Goal: Register for event/course

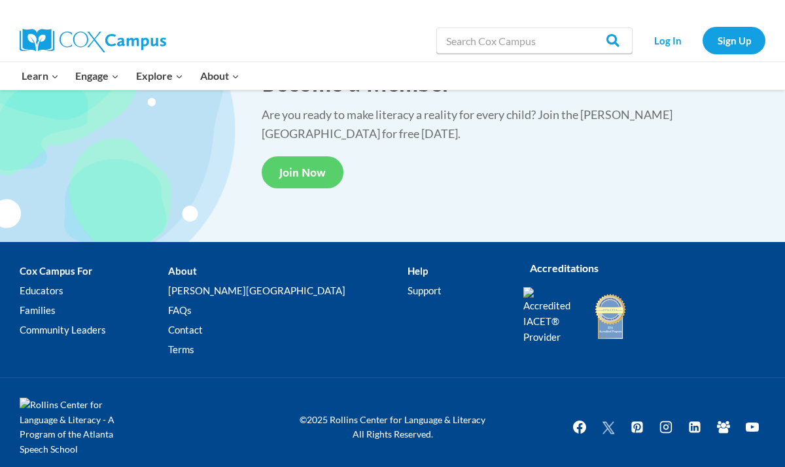
scroll to position [2497, 0]
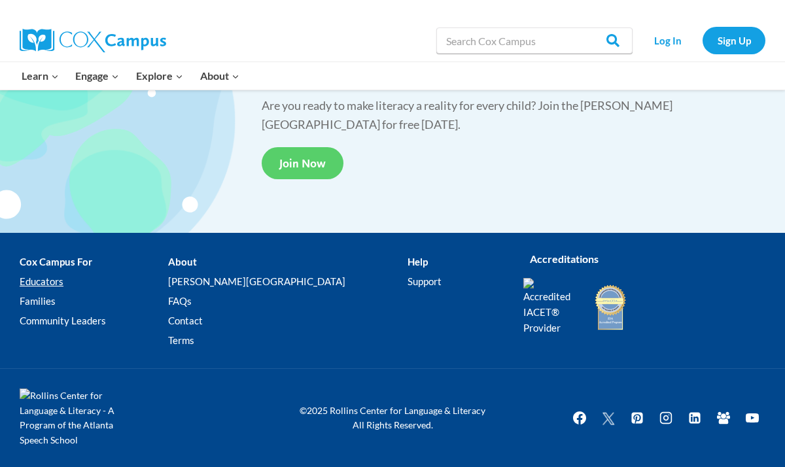
click at [50, 283] on link "Educators" at bounding box center [94, 282] width 149 height 20
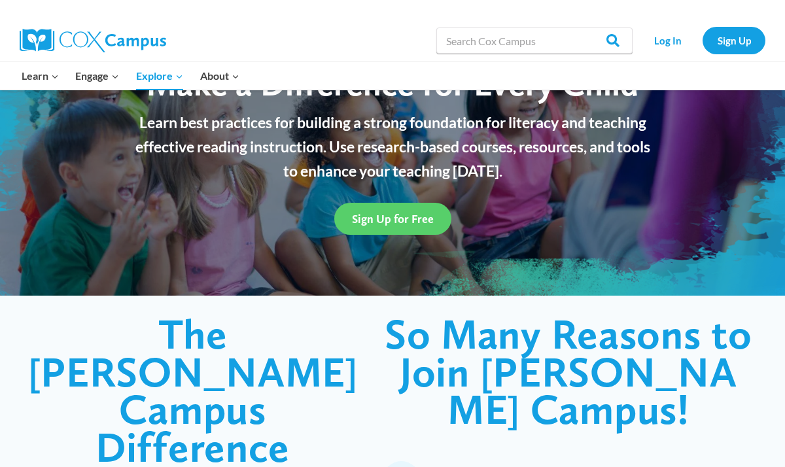
scroll to position [37, 0]
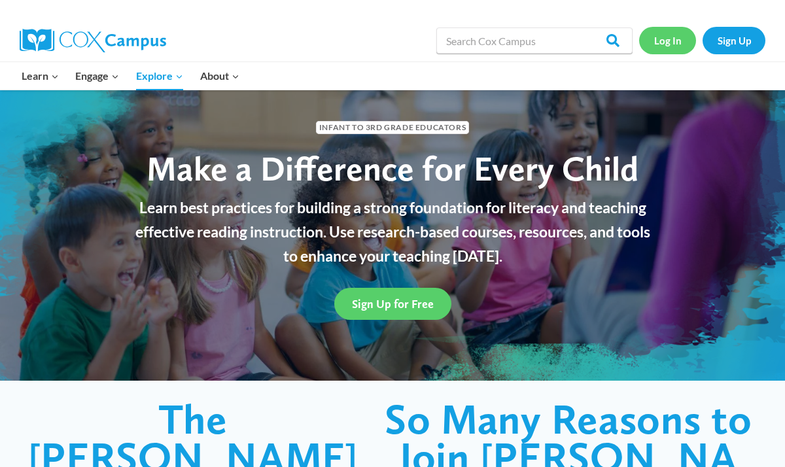
click at [660, 47] on link "Log In" at bounding box center [667, 40] width 57 height 27
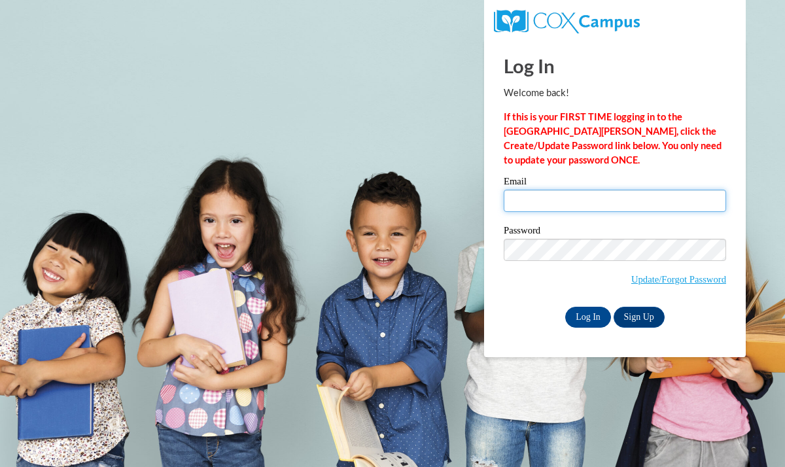
click at [561, 204] on input "Email" at bounding box center [615, 201] width 222 height 22
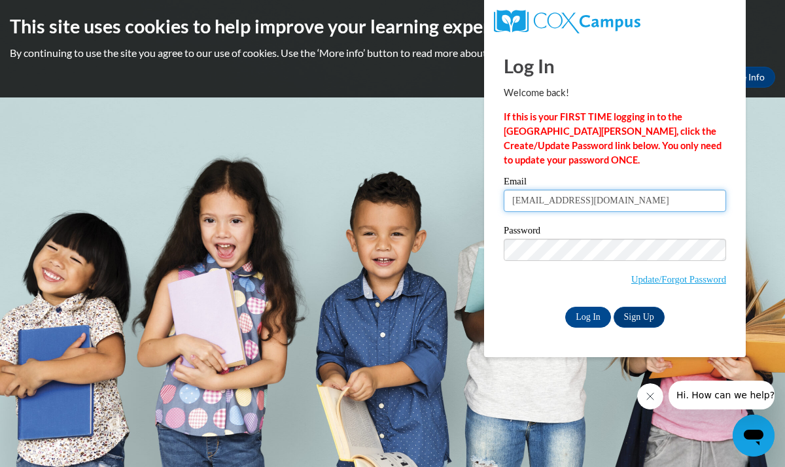
type input "[EMAIL_ADDRESS][DOMAIN_NAME]"
click at [584, 317] on input "Log In" at bounding box center [588, 317] width 46 height 21
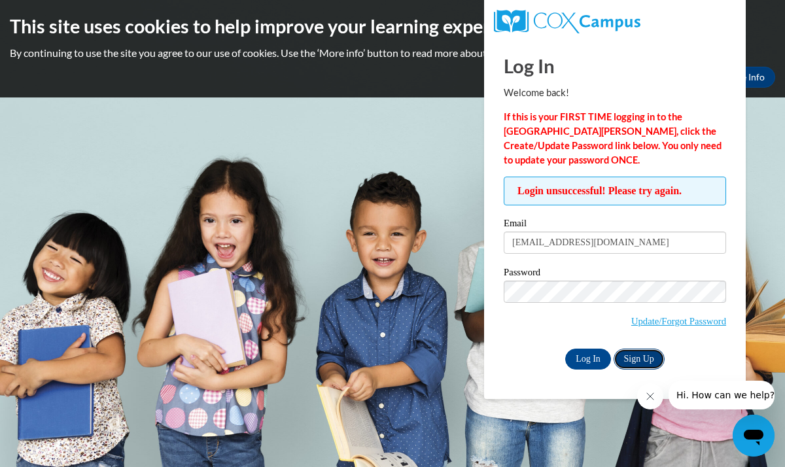
click at [639, 353] on link "Sign Up" at bounding box center [639, 359] width 51 height 21
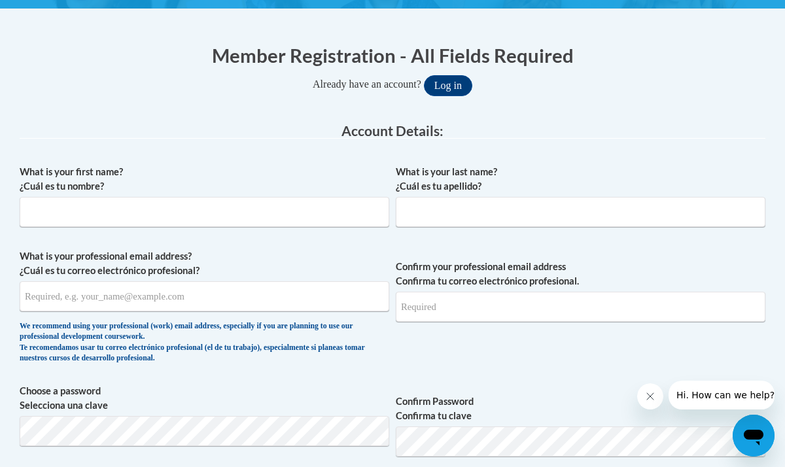
scroll to position [238, 0]
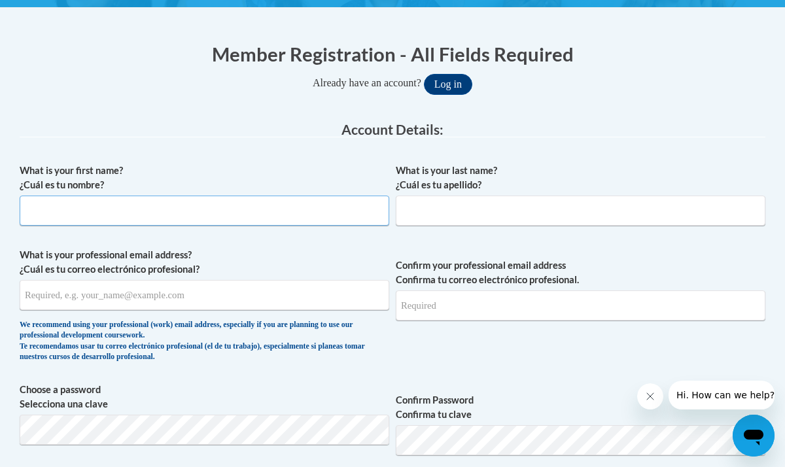
click at [234, 219] on input "What is your first name? ¿Cuál es tu nombre?" at bounding box center [205, 211] width 370 height 30
type input "Timothy"
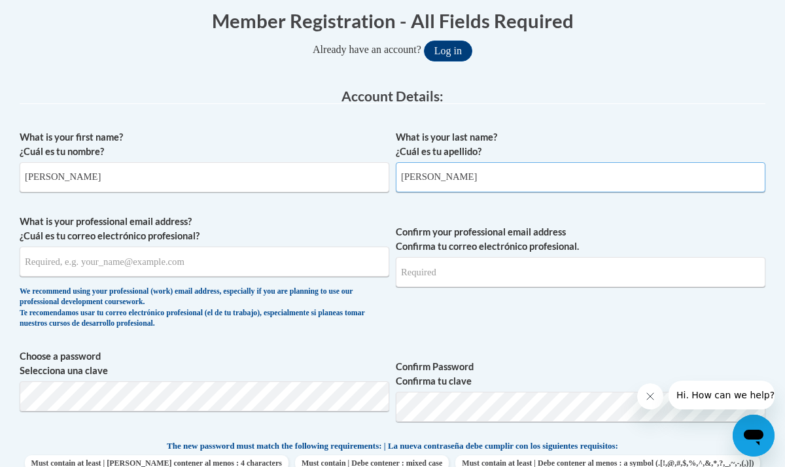
scroll to position [279, 0]
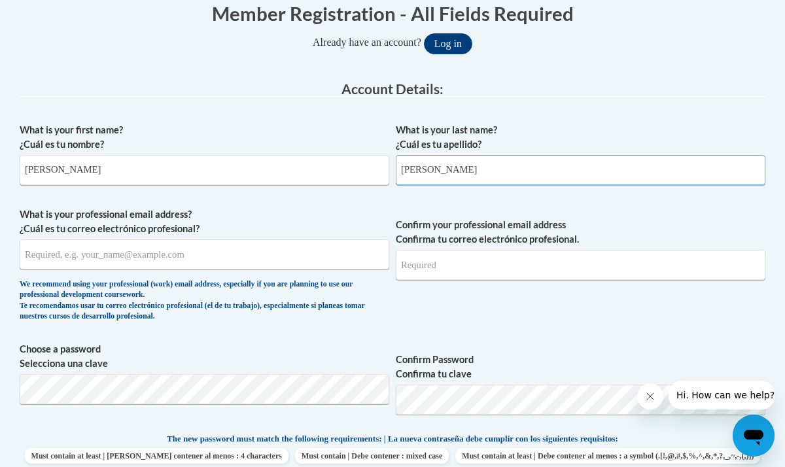
type input "wright"
click at [106, 253] on input "What is your professional email address? ¿Cuál es tu correo electrónico profesi…" at bounding box center [205, 254] width 370 height 30
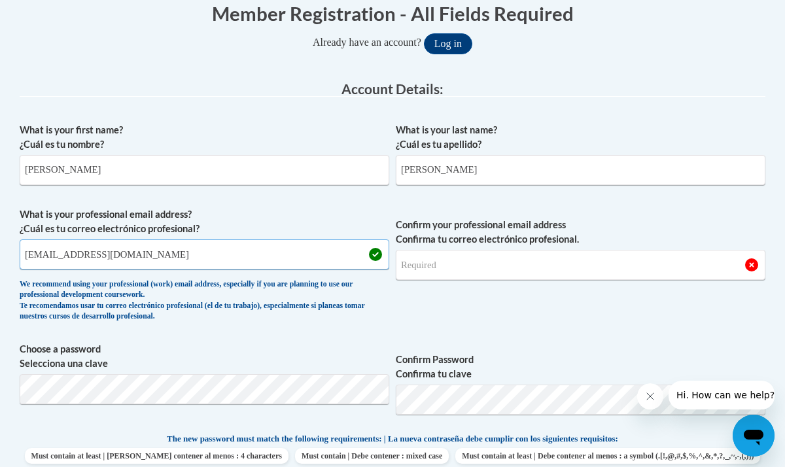
type input "twright@kusd.edu"
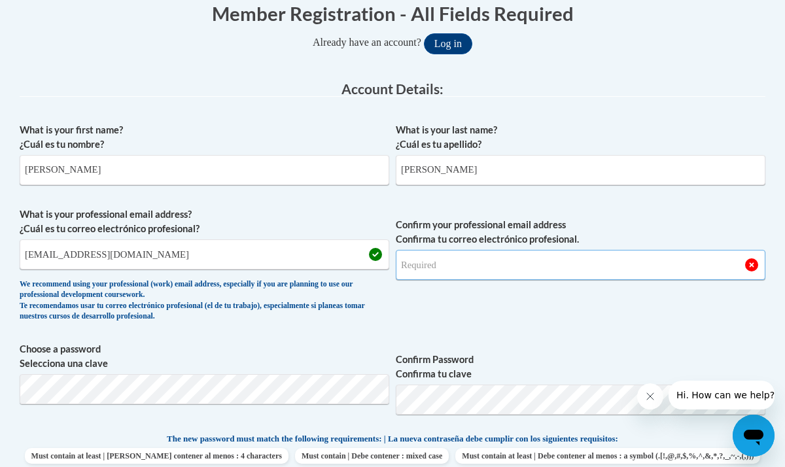
click at [447, 268] on input "Confirm your professional email address Confirma tu correo electrónico profesio…" at bounding box center [581, 265] width 370 height 30
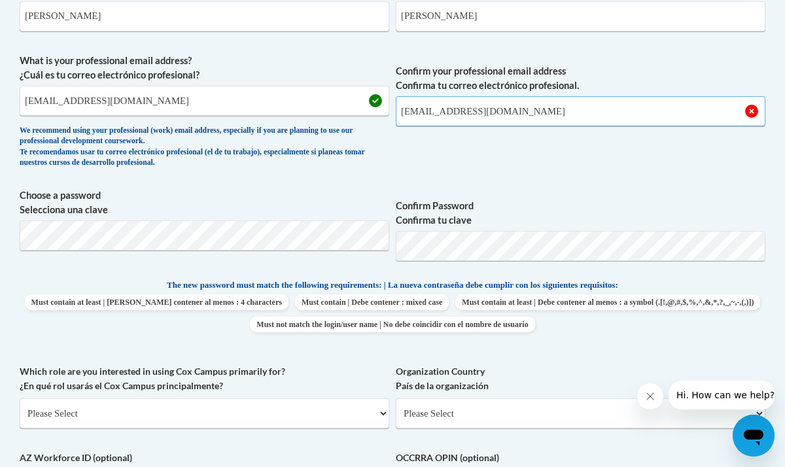
scroll to position [438, 3]
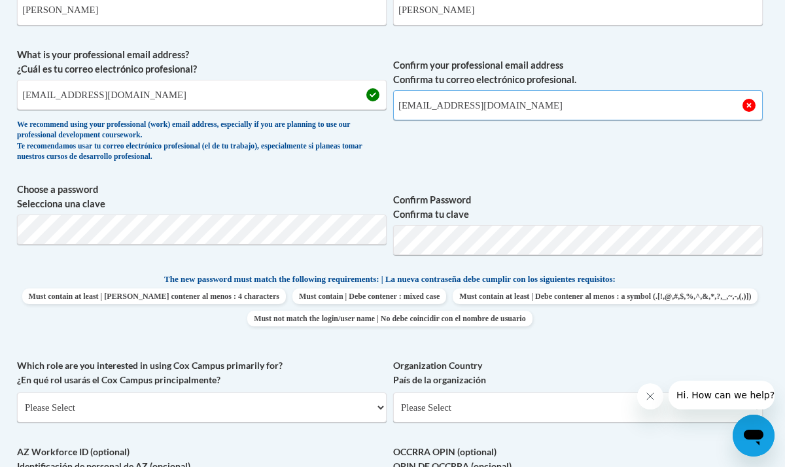
type input "twright@kusd.edu"
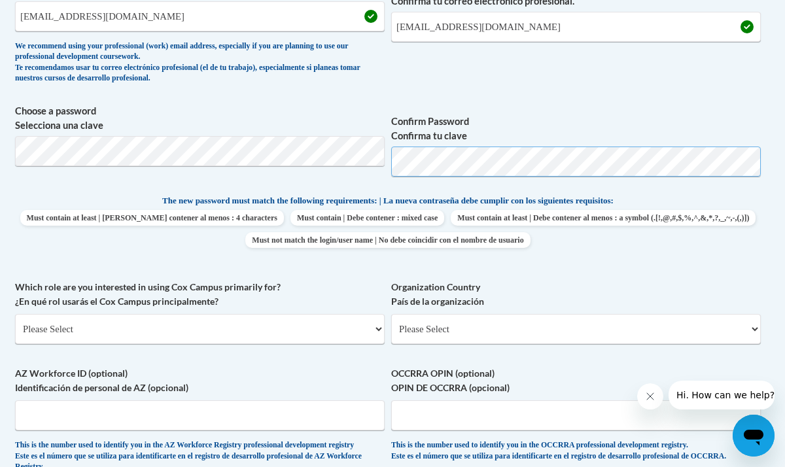
scroll to position [517, 5]
click at [365, 186] on span "Choose a password Selecciona una clave" at bounding box center [199, 145] width 370 height 83
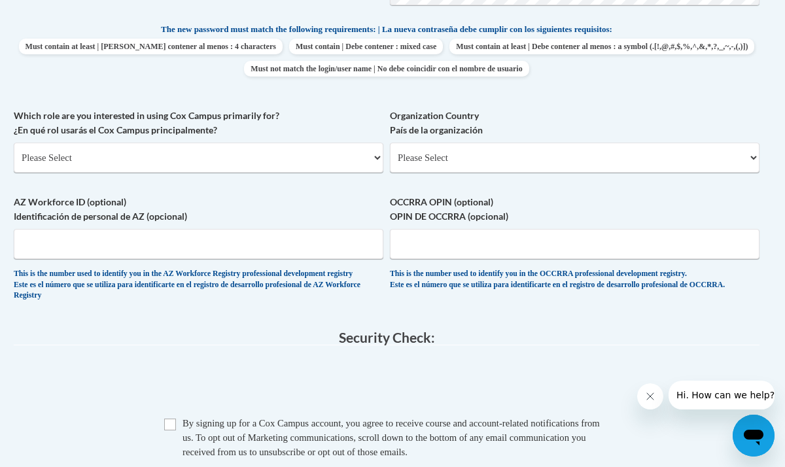
scroll to position [689, 6]
click at [257, 166] on select "Please Select College/University | Colegio/Universidad Community/Nonprofit Part…" at bounding box center [199, 157] width 370 height 30
select select "fbf2d438-af2f-41f8-98f1-81c410e29de3"
click at [14, 142] on select "Please Select College/University | Colegio/Universidad Community/Nonprofit Part…" at bounding box center [199, 157] width 370 height 30
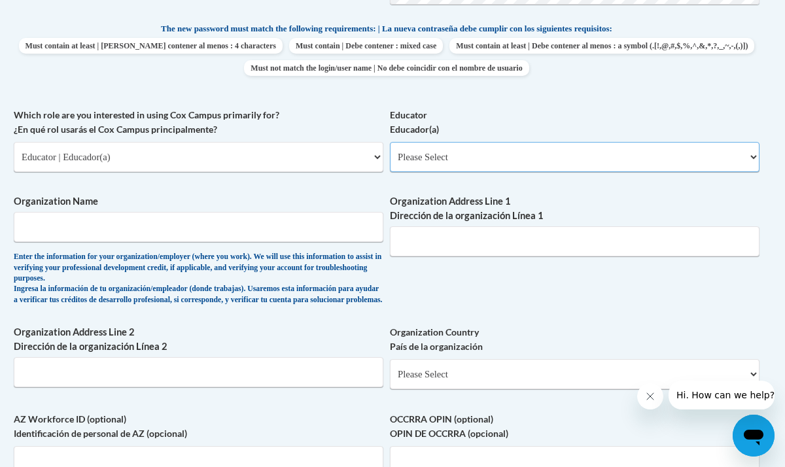
click at [442, 162] on select "Please Select Early Learning/Daycare Teacher/Family Home Care Provider | Maestr…" at bounding box center [575, 157] width 370 height 30
select select "8e40623d-54d0-45cd-9f92-5df65cd3f8cf"
click at [390, 142] on select "Please Select Early Learning/Daycare Teacher/Family Home Care Provider | Maestr…" at bounding box center [575, 157] width 370 height 30
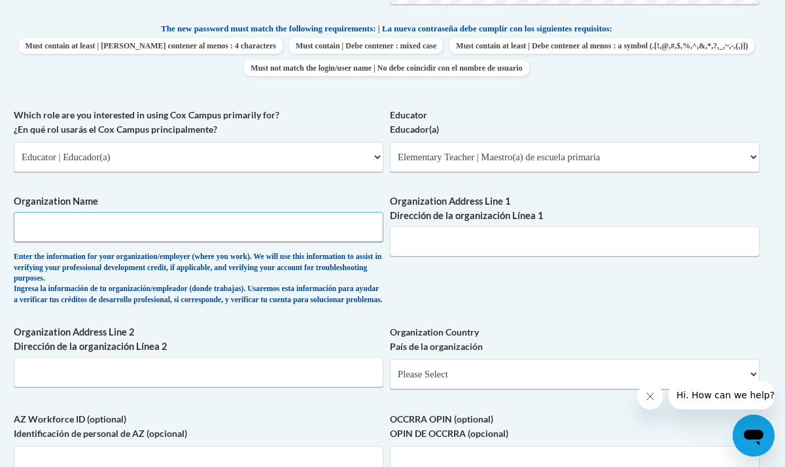
click at [249, 231] on input "Organization Name" at bounding box center [199, 227] width 370 height 30
type input "Kenosha Unified School District"
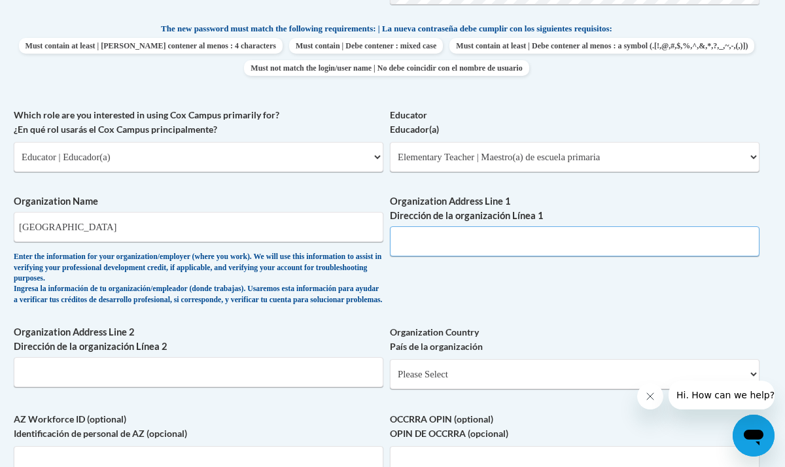
click at [413, 241] on input "Organization Address Line 1 Dirección de la organización Línea 1" at bounding box center [575, 241] width 370 height 30
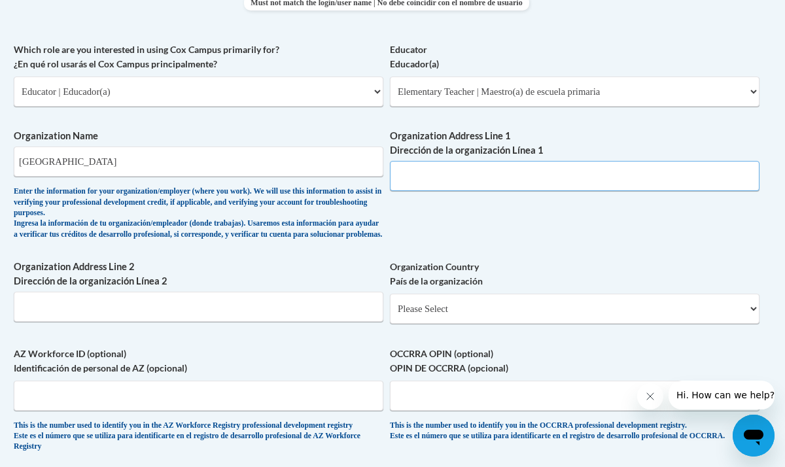
scroll to position [762, 6]
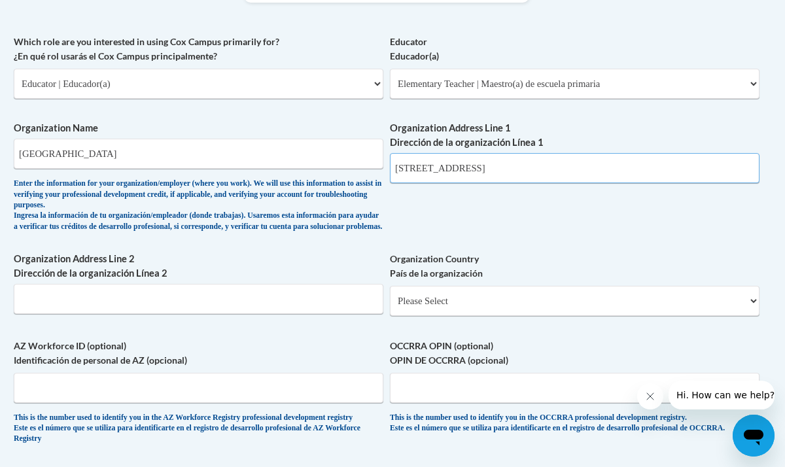
type input "3600 52nd Street"
click at [257, 308] on input "Organization Address Line 2 Dirección de la organización Línea 2" at bounding box center [199, 299] width 370 height 30
type input "Kenosha, WI 53144"
click at [455, 309] on select "Please Select United States | Estados Unidos Outside of the United States | Fue…" at bounding box center [575, 301] width 370 height 30
select select "ad49bcad-a171-4b2e-b99c-48b446064914"
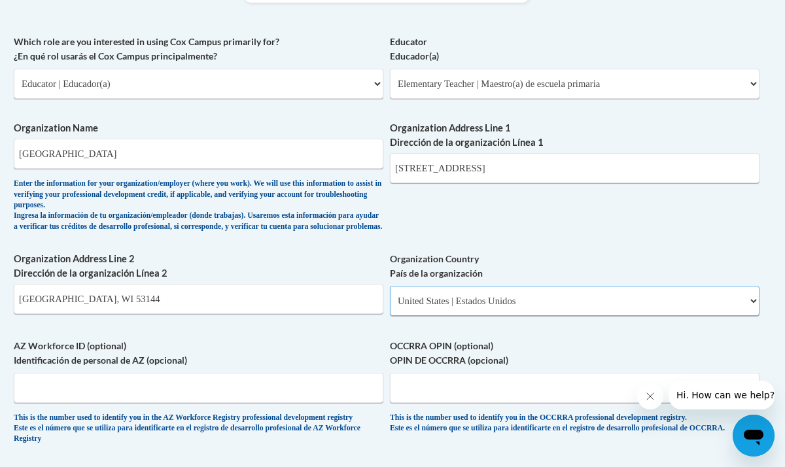
click at [390, 296] on select "Please Select United States | Estados Unidos Outside of the United States | Fue…" at bounding box center [575, 301] width 370 height 30
select select
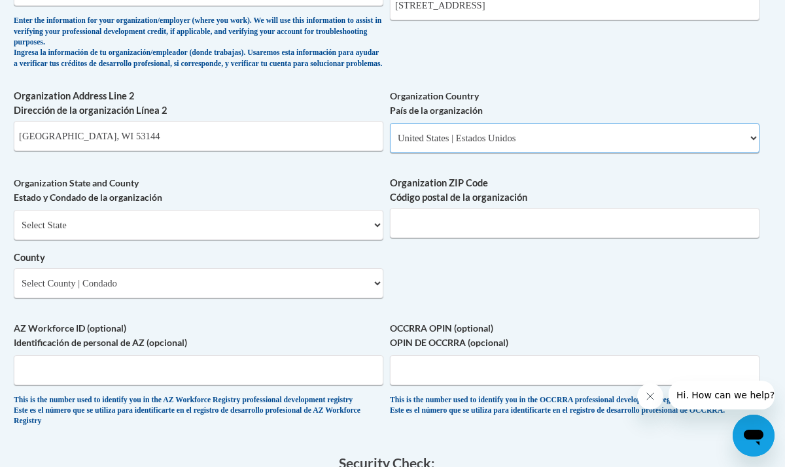
scroll to position [926, 6]
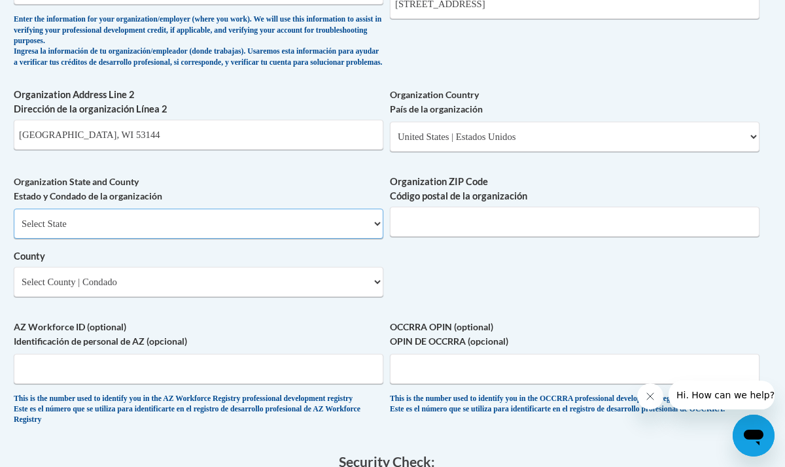
click at [269, 239] on select "Select State Alabama Alaska Arizona Arkansas California Colorado Connecticut De…" at bounding box center [199, 224] width 370 height 30
select select "Wisconsin"
click at [14, 219] on select "Select State Alabama Alaska Arizona Arkansas California Colorado Connecticut De…" at bounding box center [199, 224] width 370 height 30
click at [235, 291] on select "Select County Adams Ashland Barron Bayfield Brown Buffalo Burnett Calumet Chipp…" at bounding box center [199, 282] width 370 height 30
select select "Kenosha"
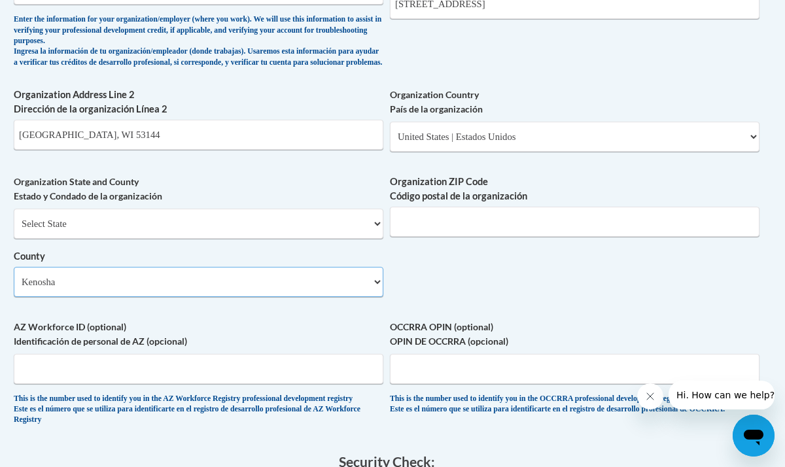
click at [14, 277] on select "Select County Adams Ashland Barron Bayfield Brown Buffalo Burnett Calumet Chipp…" at bounding box center [199, 282] width 370 height 30
click at [445, 232] on input "Organization ZIP Code Código postal de la organización" at bounding box center [575, 222] width 370 height 30
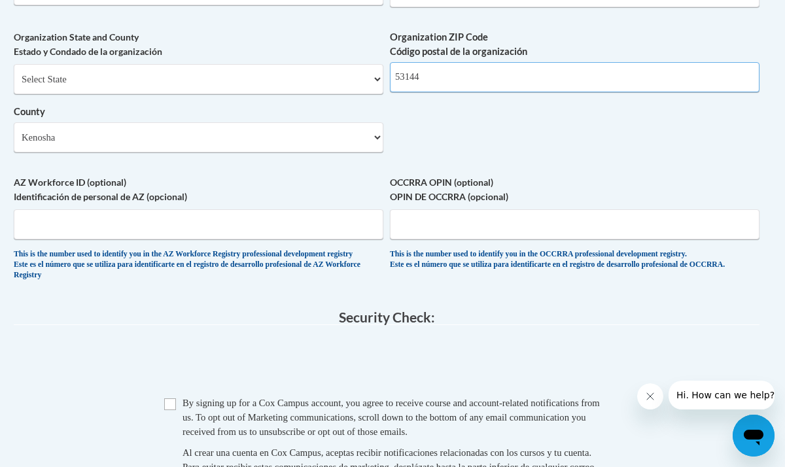
scroll to position [1084, 6]
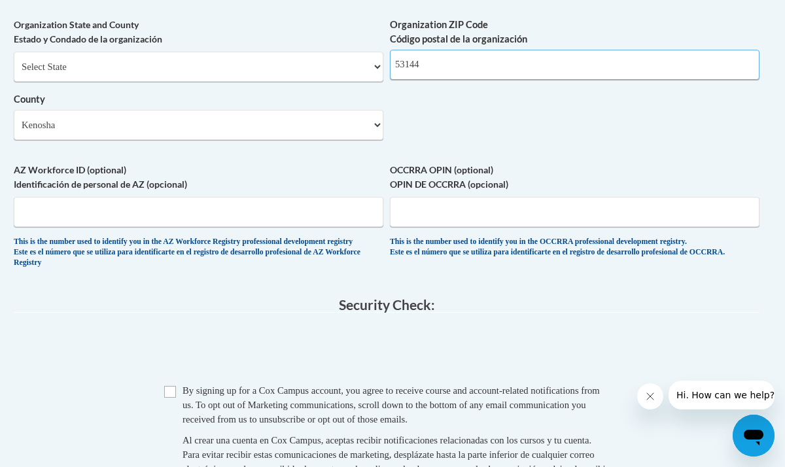
type input "53144"
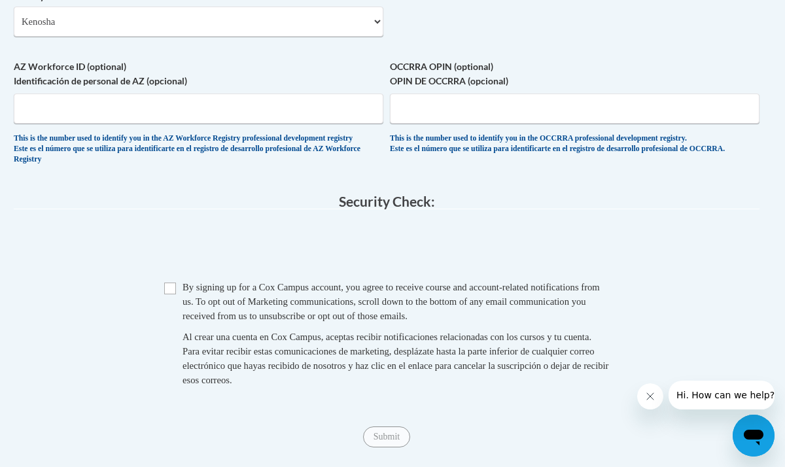
scroll to position [1189, 6]
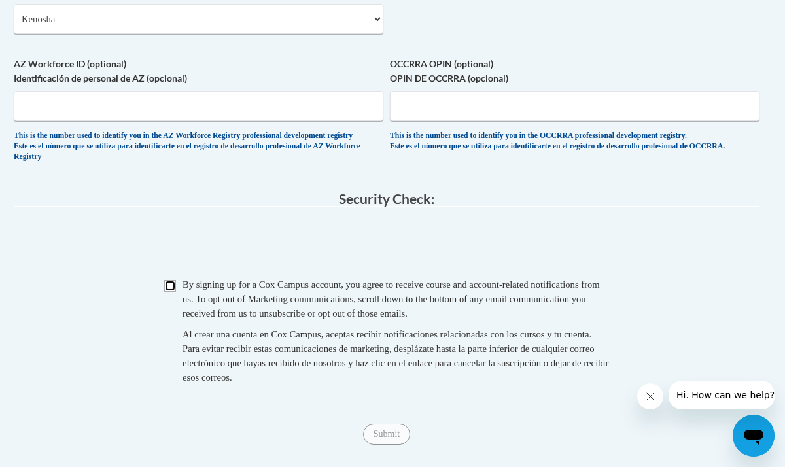
click at [173, 292] on input "Checkbox" at bounding box center [170, 286] width 12 height 12
checkbox input "true"
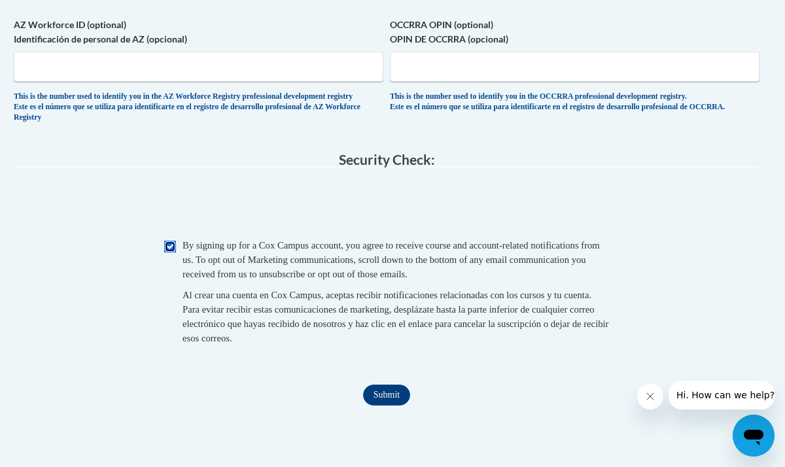
scroll to position [1234, 6]
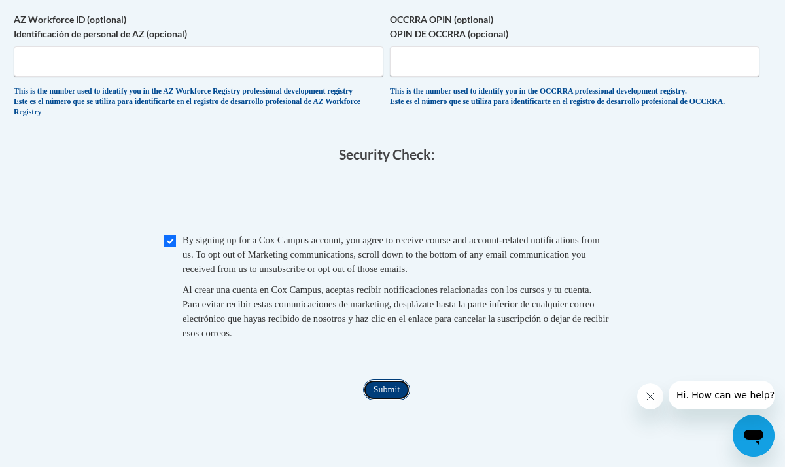
click at [389, 400] on input "Submit" at bounding box center [386, 389] width 47 height 21
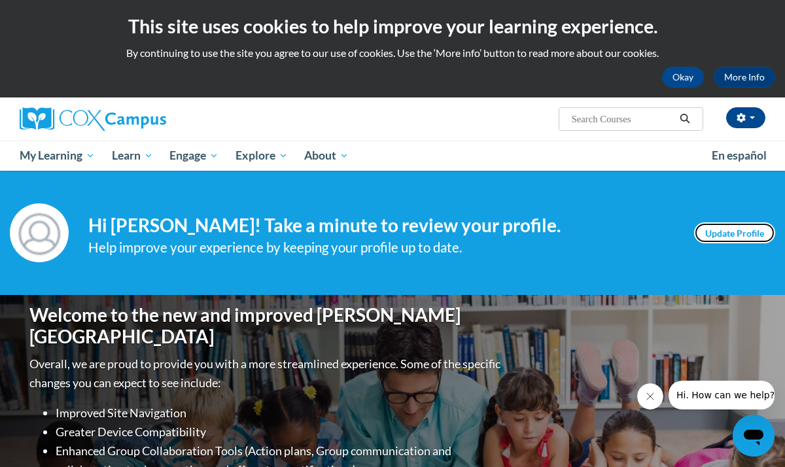
click at [706, 237] on link "Update Profile" at bounding box center [734, 232] width 81 height 21
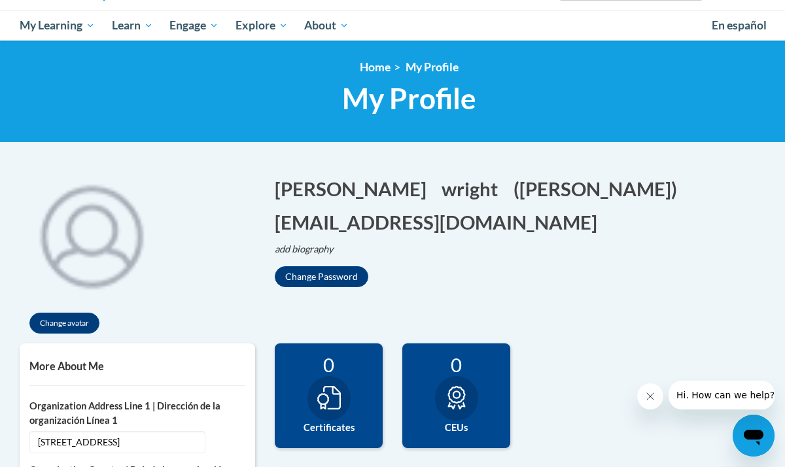
scroll to position [131, 7]
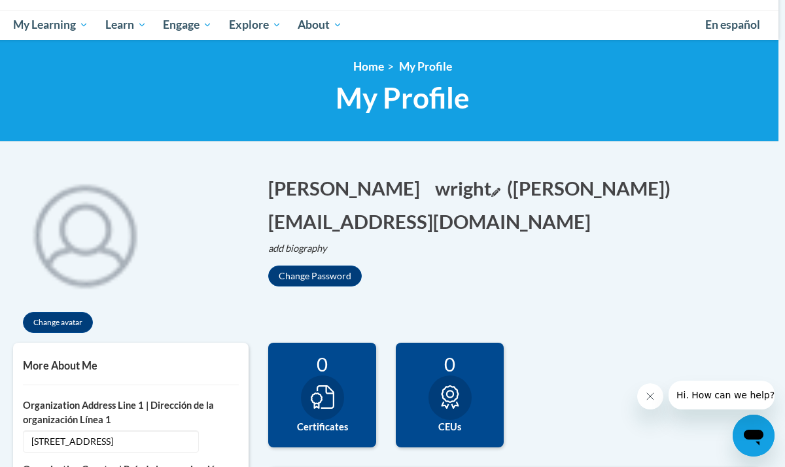
click at [435, 190] on button "wright Edit" at bounding box center [467, 188] width 65 height 27
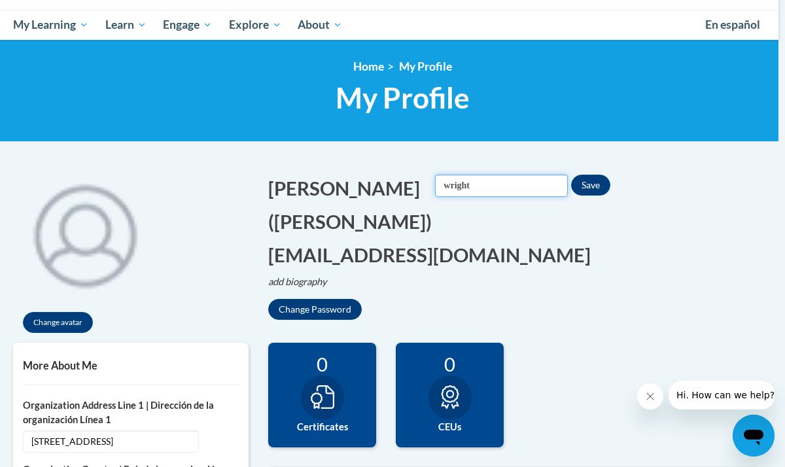
click at [435, 185] on input "wright" at bounding box center [501, 186] width 133 height 22
type input "Wright"
click at [571, 184] on button "Save" at bounding box center [590, 185] width 39 height 21
click at [440, 222] on icon "Edit screen name" at bounding box center [436, 226] width 9 height 9
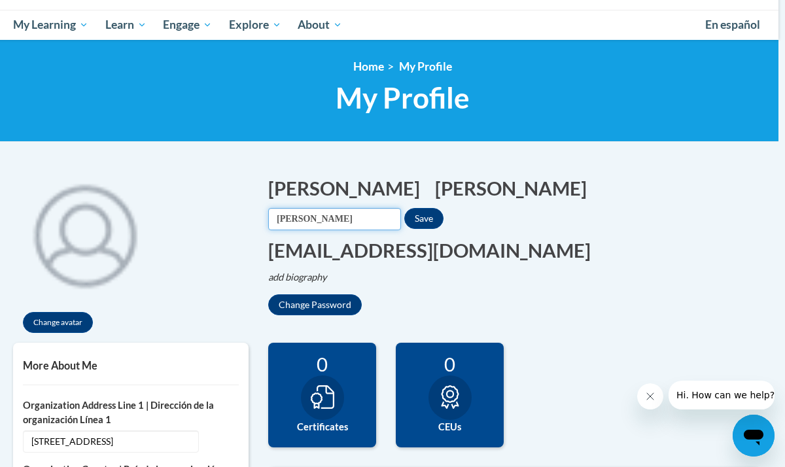
click at [401, 208] on input "Timothy wright" at bounding box center [334, 219] width 133 height 22
type input "[PERSON_NAME]"
click at [444, 208] on button "Save" at bounding box center [423, 218] width 39 height 21
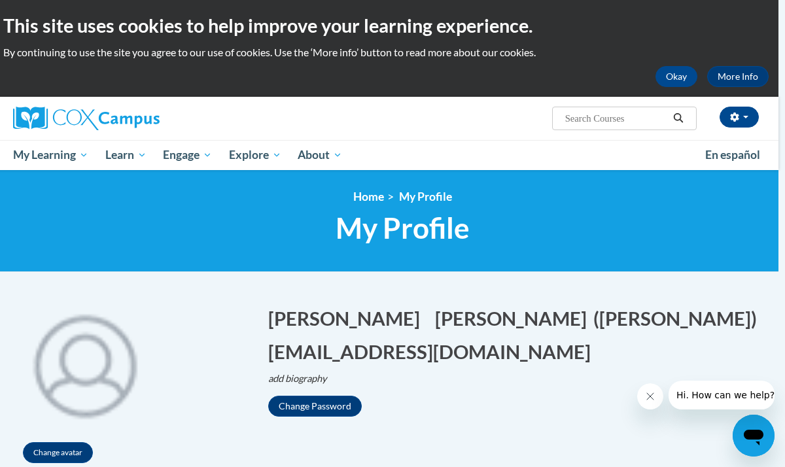
scroll to position [0, 7]
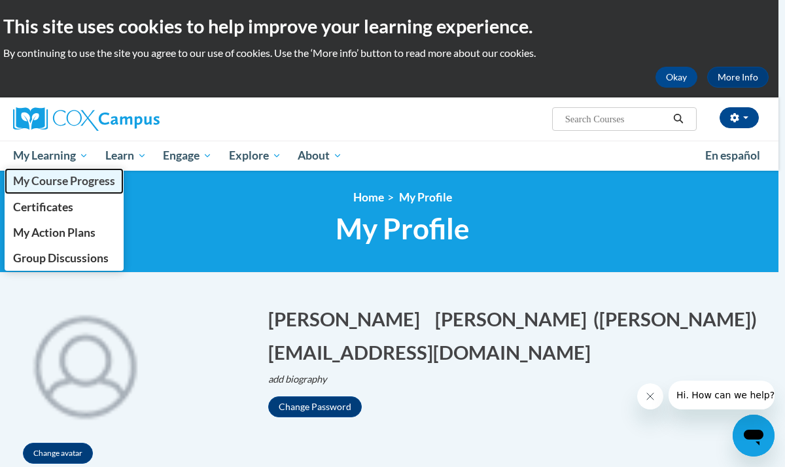
click at [63, 177] on span "My Course Progress" at bounding box center [64, 181] width 102 height 14
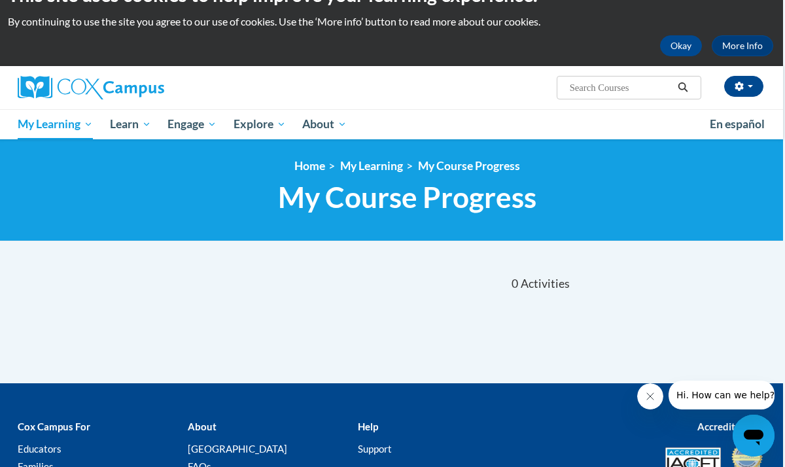
scroll to position [0, 2]
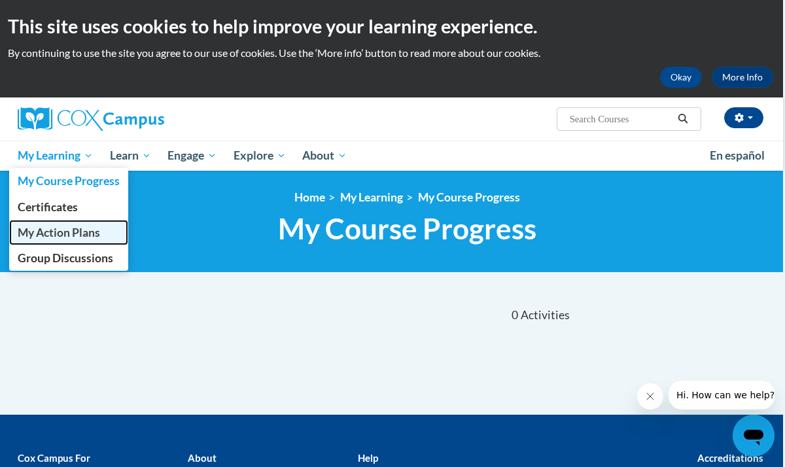
click at [76, 231] on span "My Action Plans" at bounding box center [59, 233] width 82 height 14
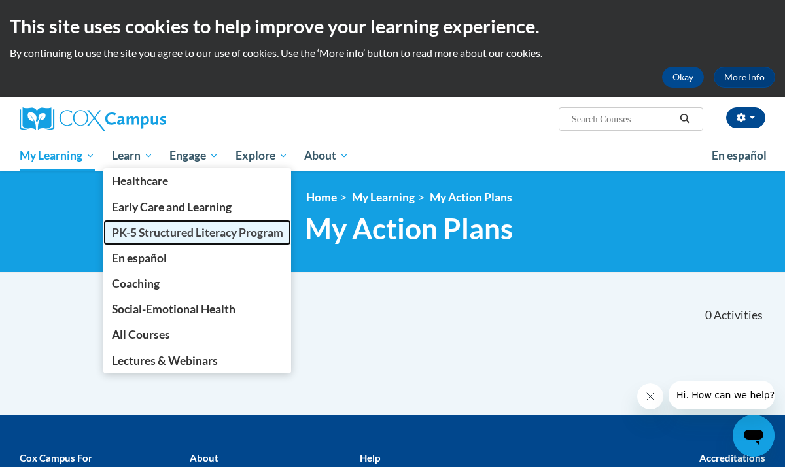
click at [141, 233] on span "PK-5 Structured Literacy Program" at bounding box center [197, 233] width 171 height 14
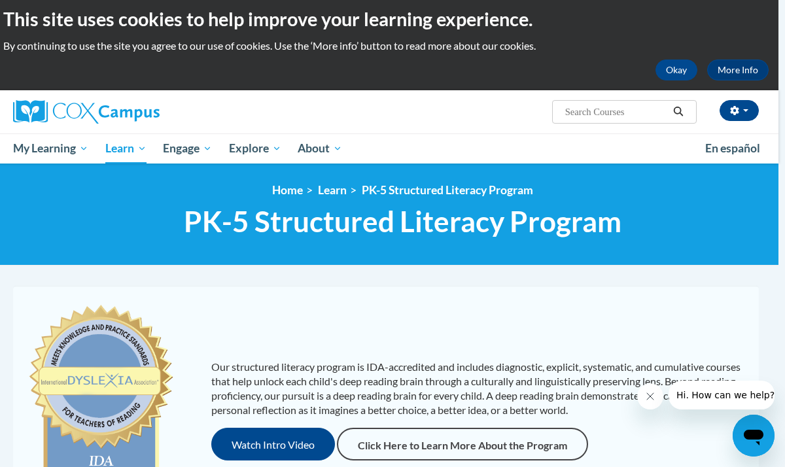
scroll to position [0, 7]
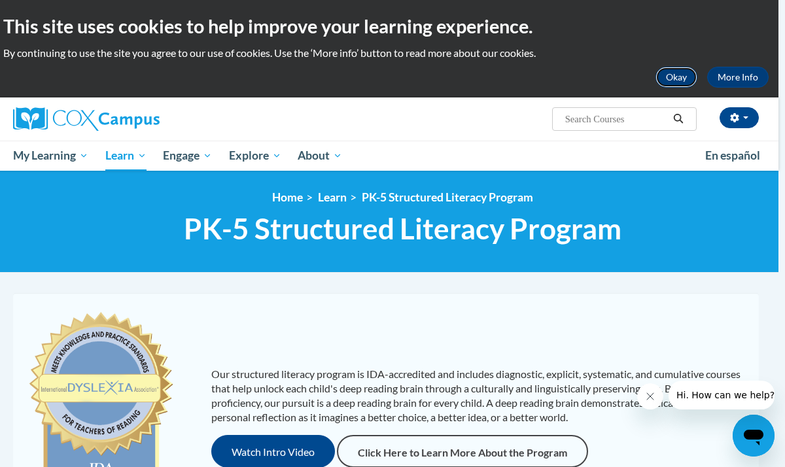
click at [675, 82] on button "Okay" at bounding box center [677, 77] width 42 height 21
